Goal: Task Accomplishment & Management: Use online tool/utility

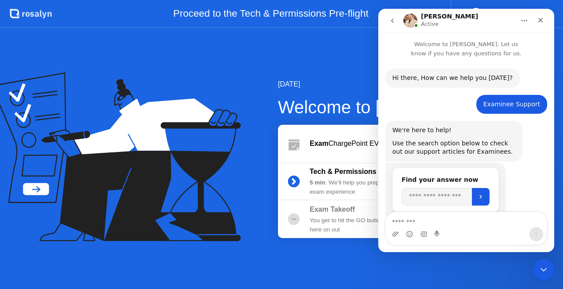
scroll to position [618, 0]
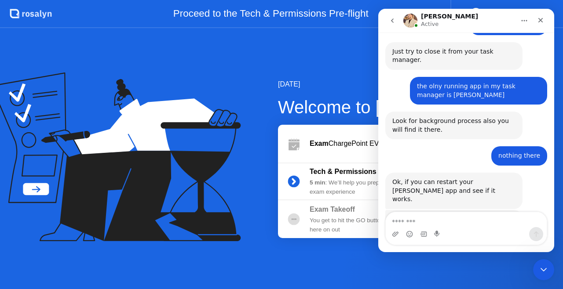
click at [320, 39] on div "[DATE] Welcome to [PERSON_NAME] Exam ChargePoint EVSE AC Exam Tech & Permission…" at bounding box center [281, 158] width 563 height 261
drag, startPoint x: 370, startPoint y: 62, endPoint x: 362, endPoint y: 60, distance: 8.0
click at [378, 60] on html "**********" at bounding box center [466, 131] width 176 height 244
click at [526, 19] on icon "Home" at bounding box center [524, 20] width 7 height 7
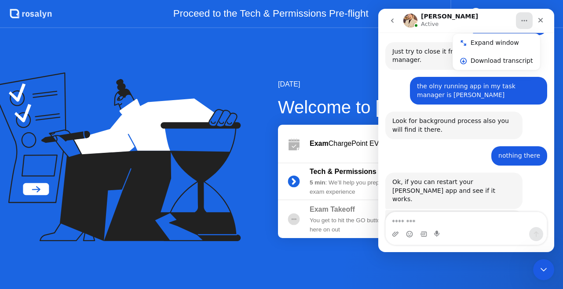
click at [351, 67] on div "[DATE] Welcome to [PERSON_NAME] Exam ChargePoint EVSE AC Exam Tech & Permission…" at bounding box center [281, 158] width 563 height 261
click at [544, 268] on icon "Close Intercom Messenger" at bounding box center [542, 269] width 6 height 4
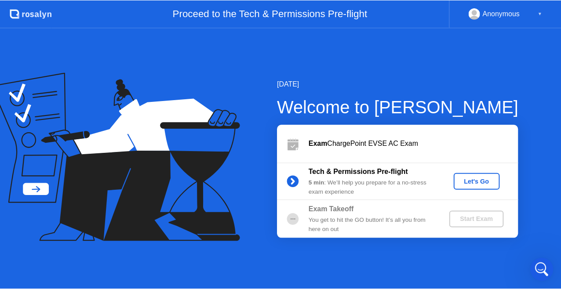
scroll to position [503, 0]
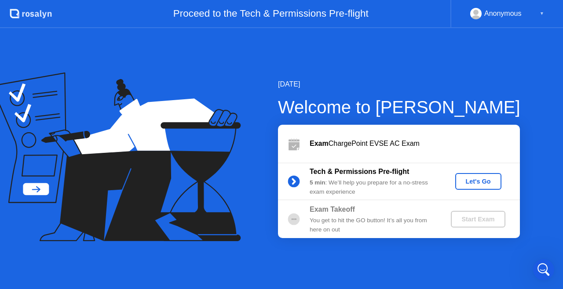
click at [487, 181] on div "Let's Go" at bounding box center [478, 181] width 39 height 7
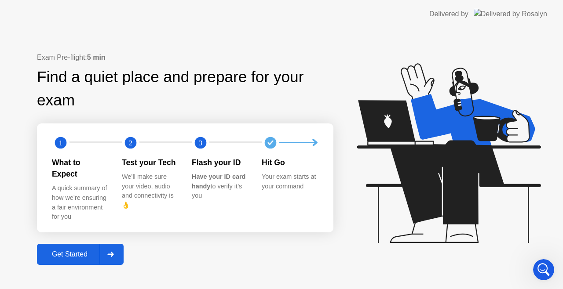
click at [120, 247] on div at bounding box center [110, 255] width 21 height 20
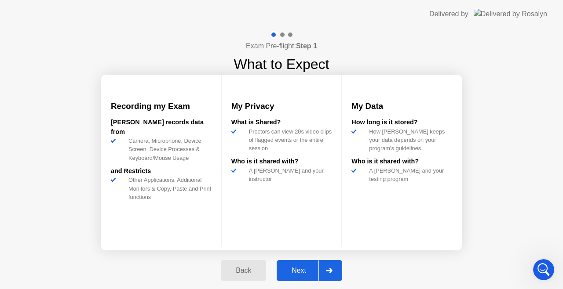
click at [330, 276] on div at bounding box center [329, 271] width 21 height 20
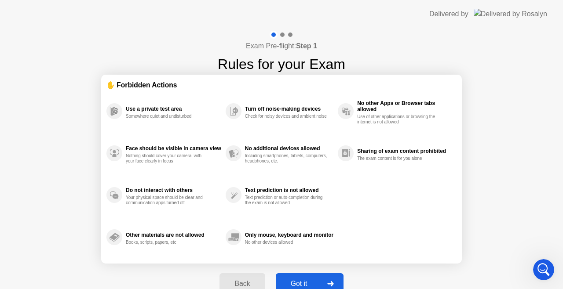
click at [331, 285] on icon at bounding box center [330, 284] width 7 height 5
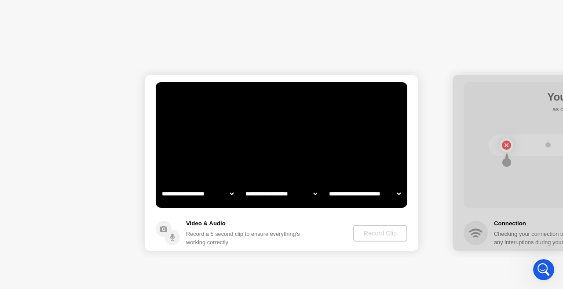
select select "**********"
select select "*******"
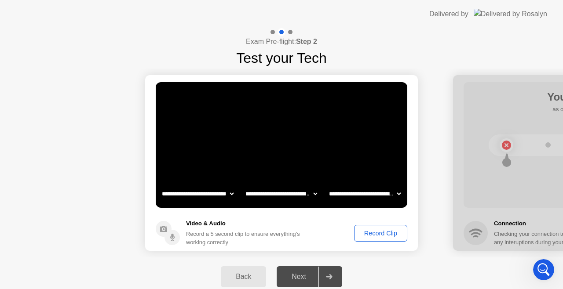
click at [382, 235] on div "Record Clip" at bounding box center [380, 233] width 47 height 7
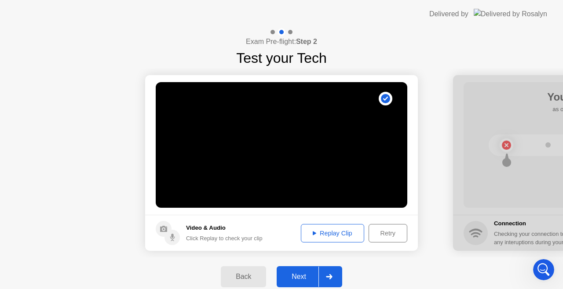
click at [329, 275] on icon at bounding box center [329, 277] width 7 height 5
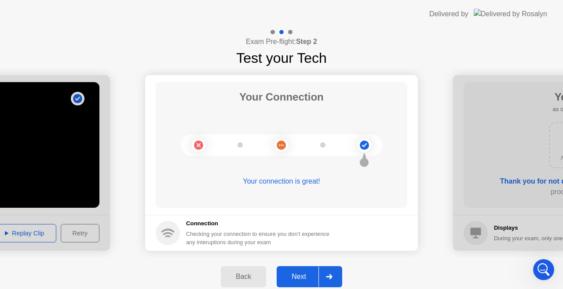
click at [329, 275] on icon at bounding box center [329, 277] width 7 height 5
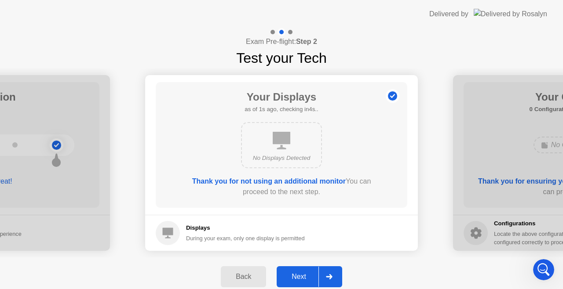
click at [329, 275] on icon at bounding box center [329, 277] width 7 height 5
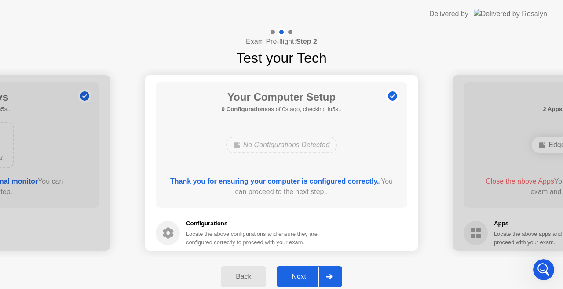
click at [329, 275] on icon at bounding box center [329, 277] width 7 height 5
